Goal: Find specific page/section: Find specific page/section

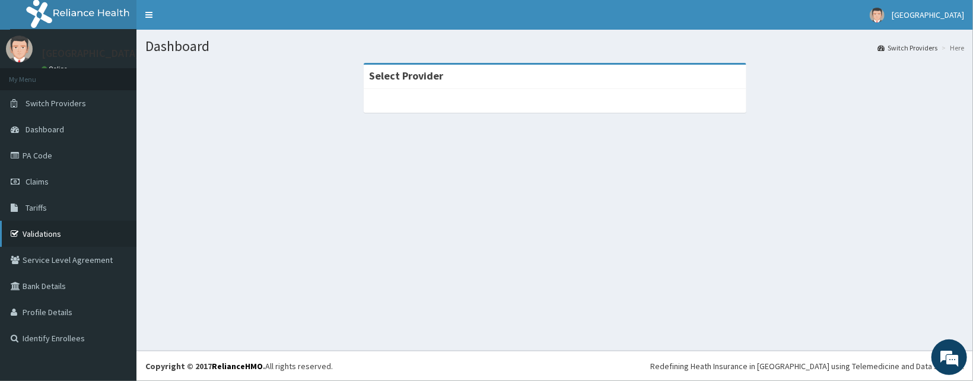
click at [23, 222] on link "Validations" at bounding box center [68, 234] width 136 height 26
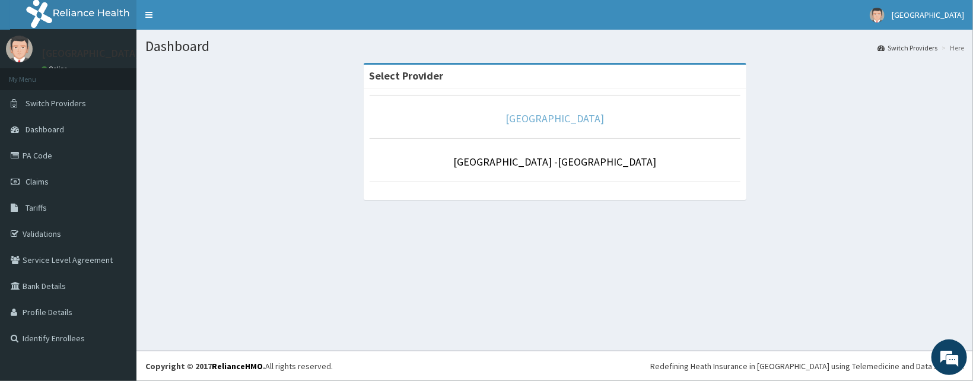
click at [586, 117] on link "[GEOGRAPHIC_DATA]" at bounding box center [554, 119] width 98 height 14
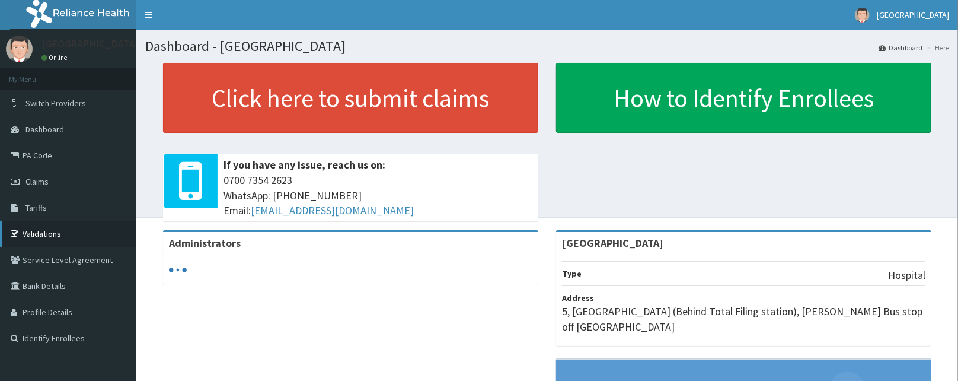
click at [29, 236] on link "Validations" at bounding box center [68, 234] width 136 height 26
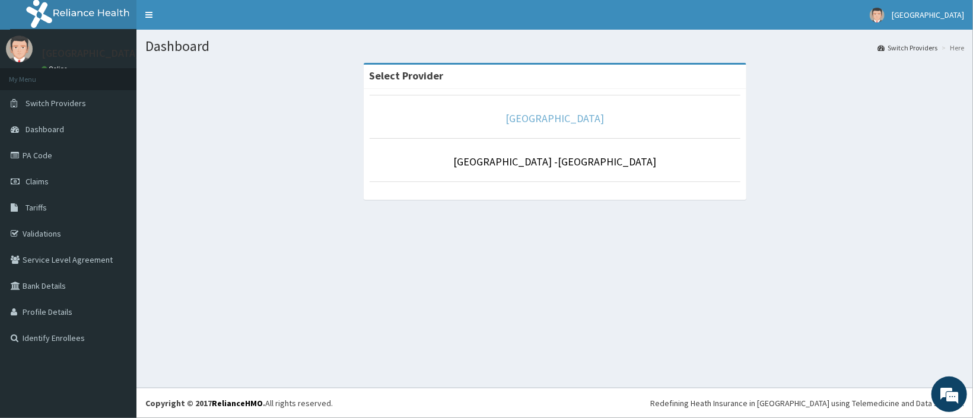
click at [558, 118] on link "[GEOGRAPHIC_DATA]" at bounding box center [554, 119] width 98 height 14
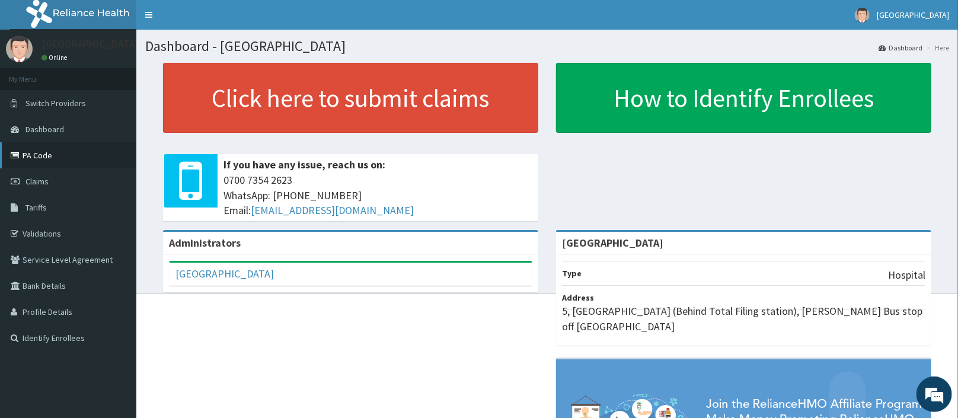
click at [50, 154] on link "PA Code" at bounding box center [68, 155] width 136 height 26
